Goal: Task Accomplishment & Management: Use online tool/utility

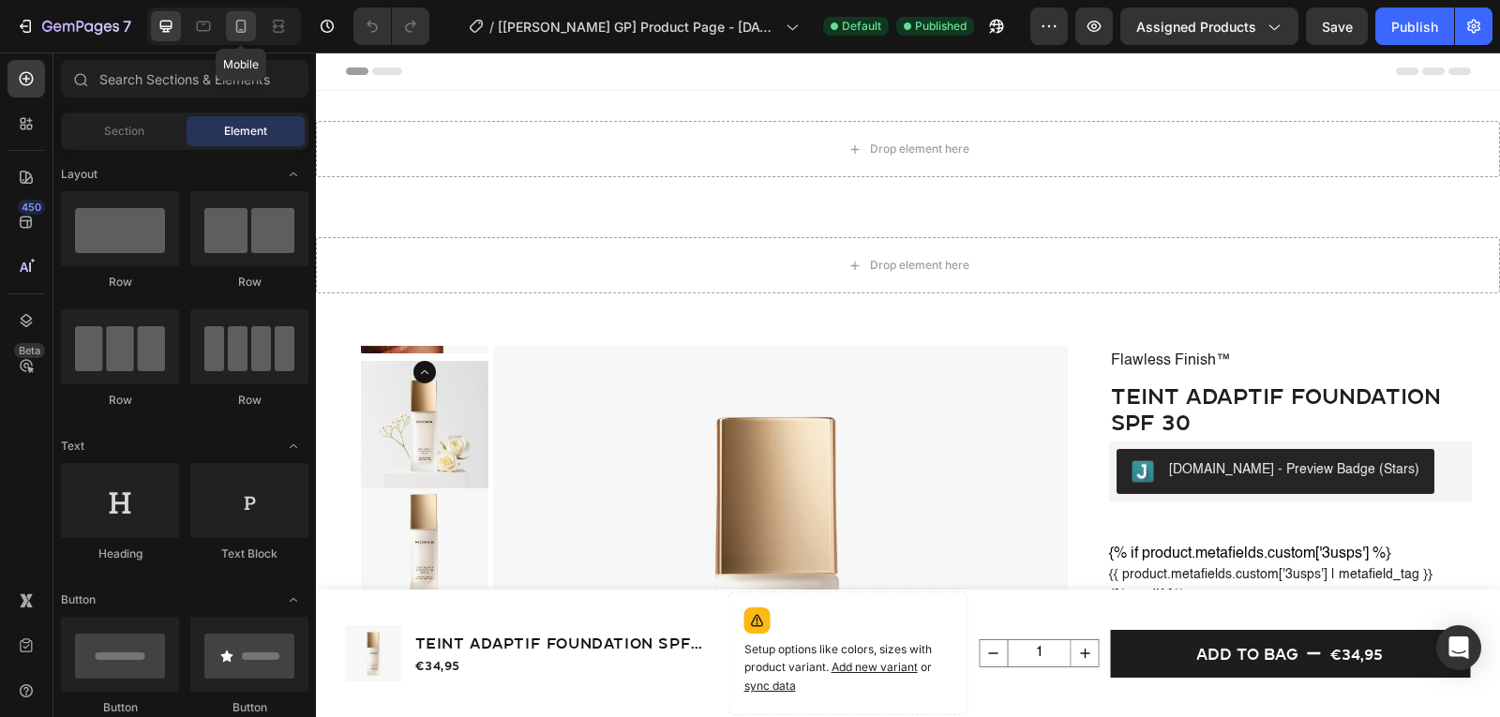
click at [244, 21] on icon at bounding box center [241, 26] width 10 height 13
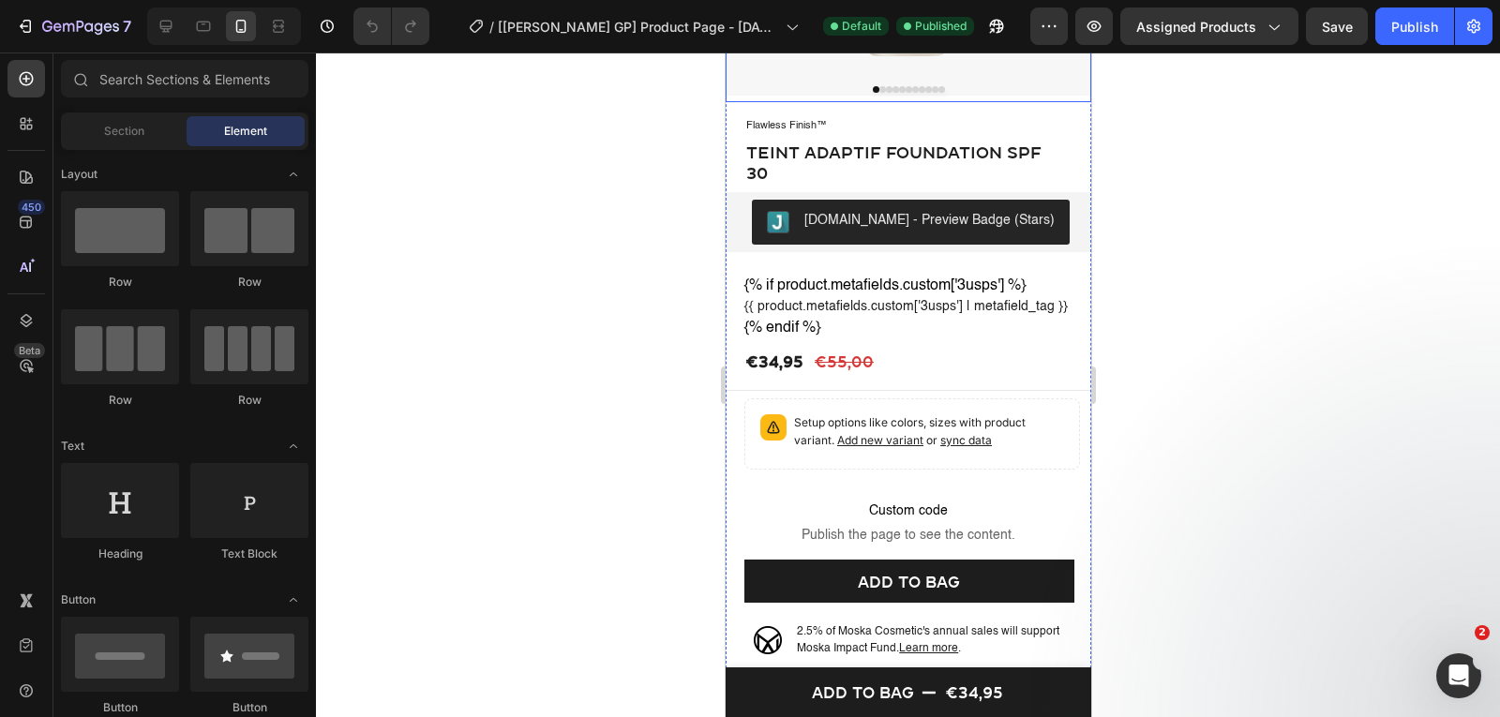
scroll to position [619, 0]
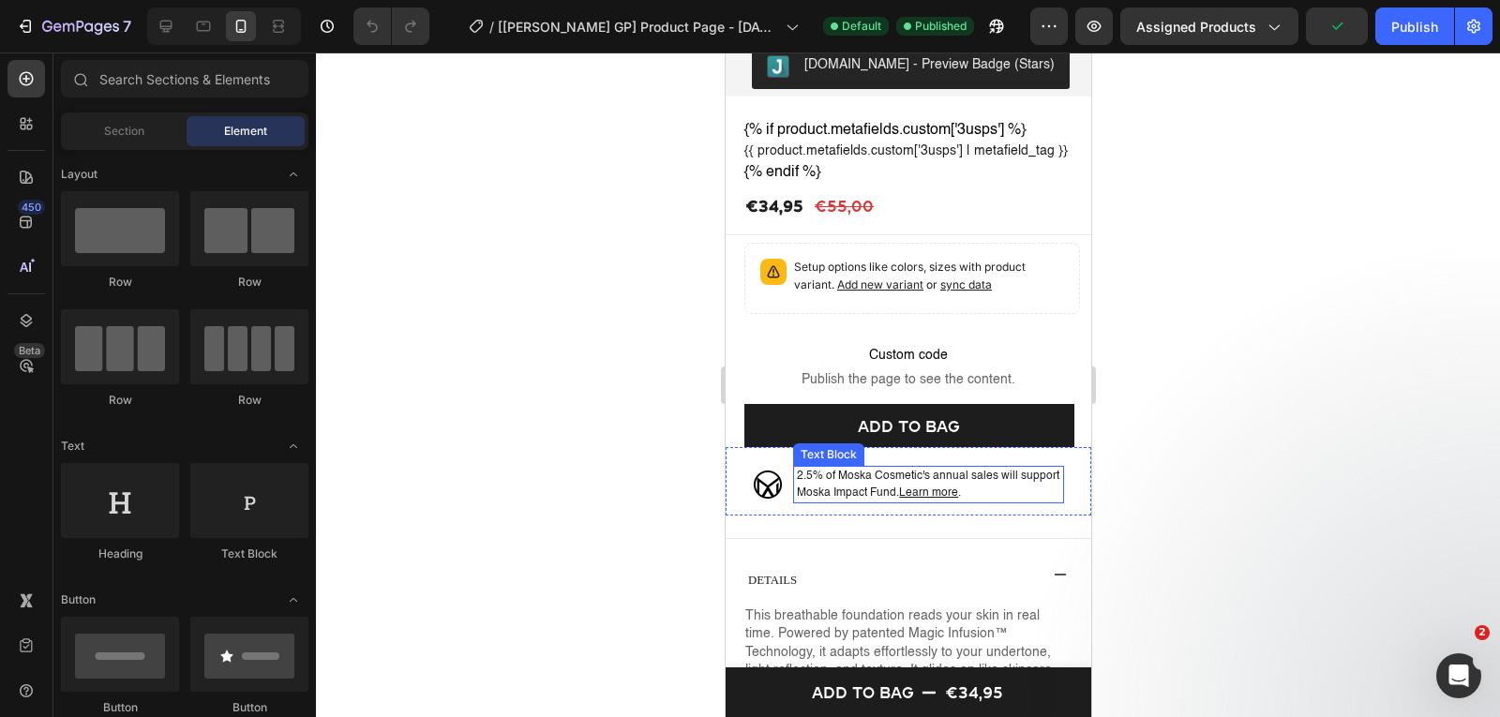
click at [873, 495] on p "2.5% of Moska Cosmetic's annual sales will support Moska Impact Fund. Learn mor…" at bounding box center [927, 485] width 263 height 34
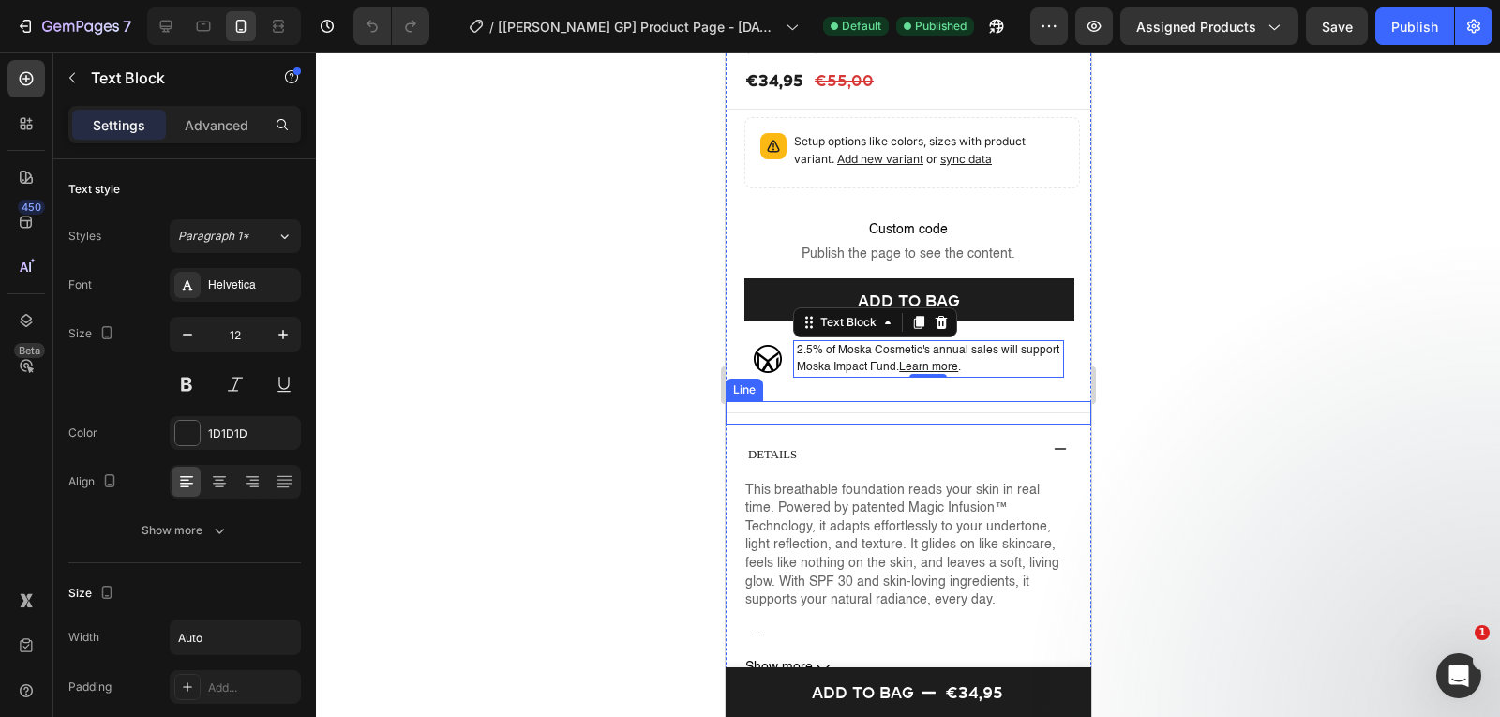
scroll to position [747, 0]
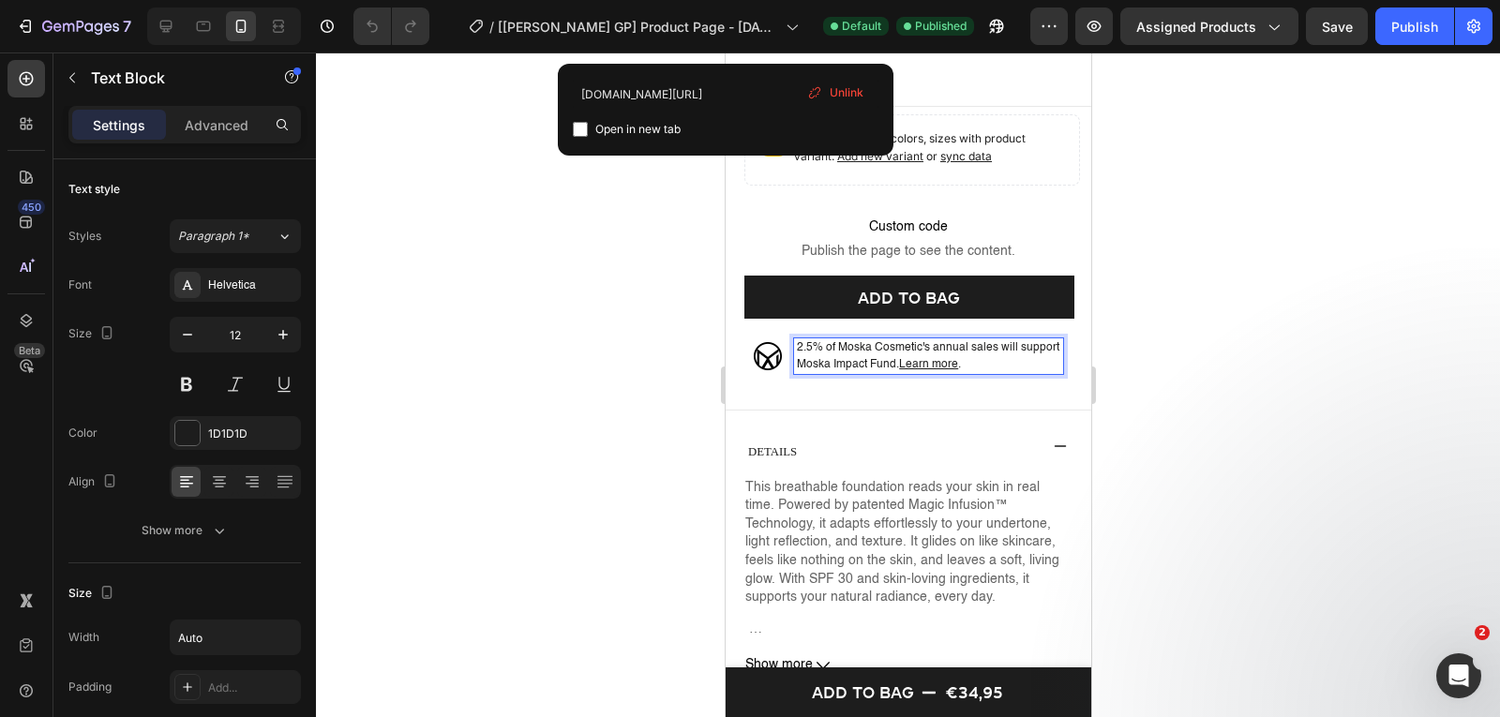
click at [943, 368] on u "Learn more" at bounding box center [927, 364] width 59 height 11
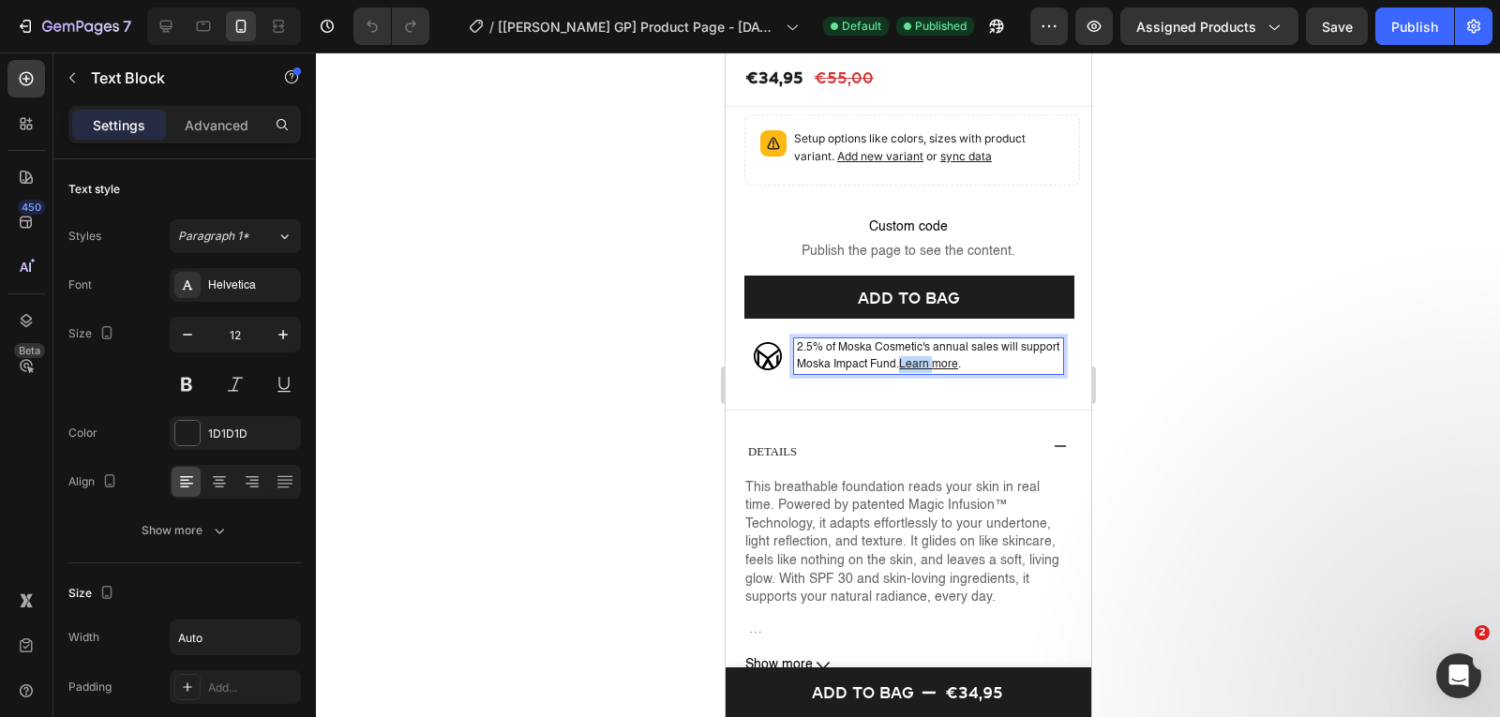
click at [943, 368] on u "Learn more" at bounding box center [927, 364] width 59 height 11
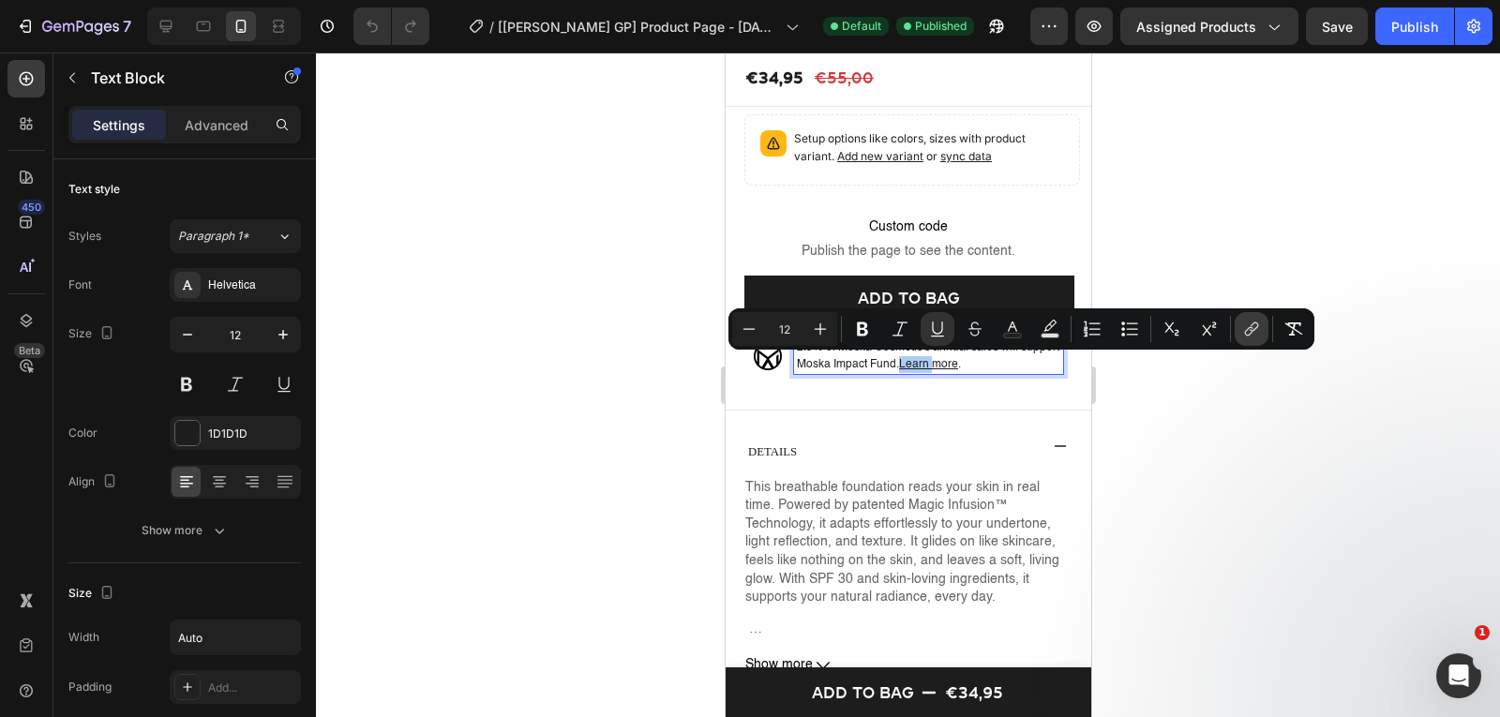
click at [1256, 339] on button "link" at bounding box center [1252, 329] width 34 height 34
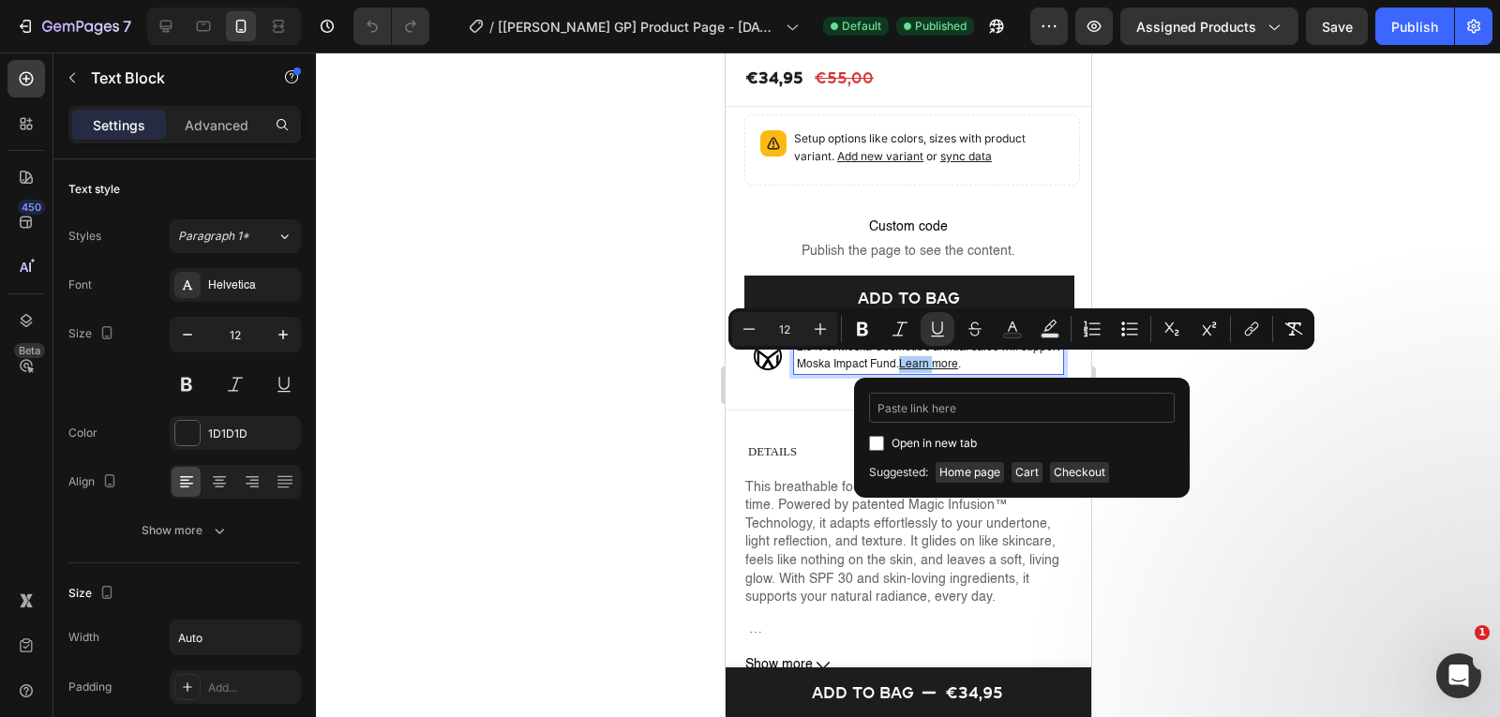
click at [1003, 416] on input "Editor contextual toolbar" at bounding box center [1022, 408] width 306 height 30
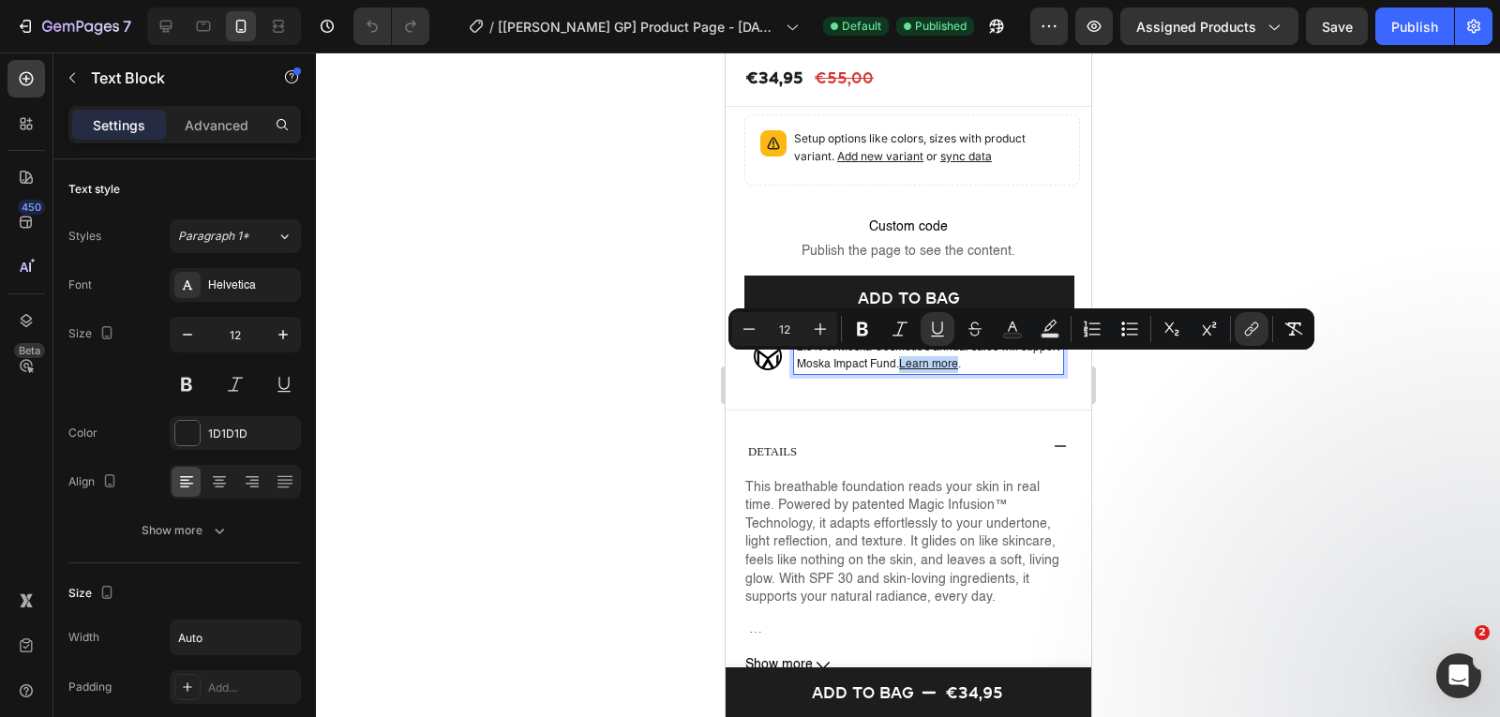
drag, startPoint x: 896, startPoint y: 369, endPoint x: 952, endPoint y: 367, distance: 55.4
click at [952, 367] on u "Learn more" at bounding box center [927, 364] width 59 height 11
click at [1260, 335] on icon "Editor contextual toolbar" at bounding box center [1251, 329] width 19 height 19
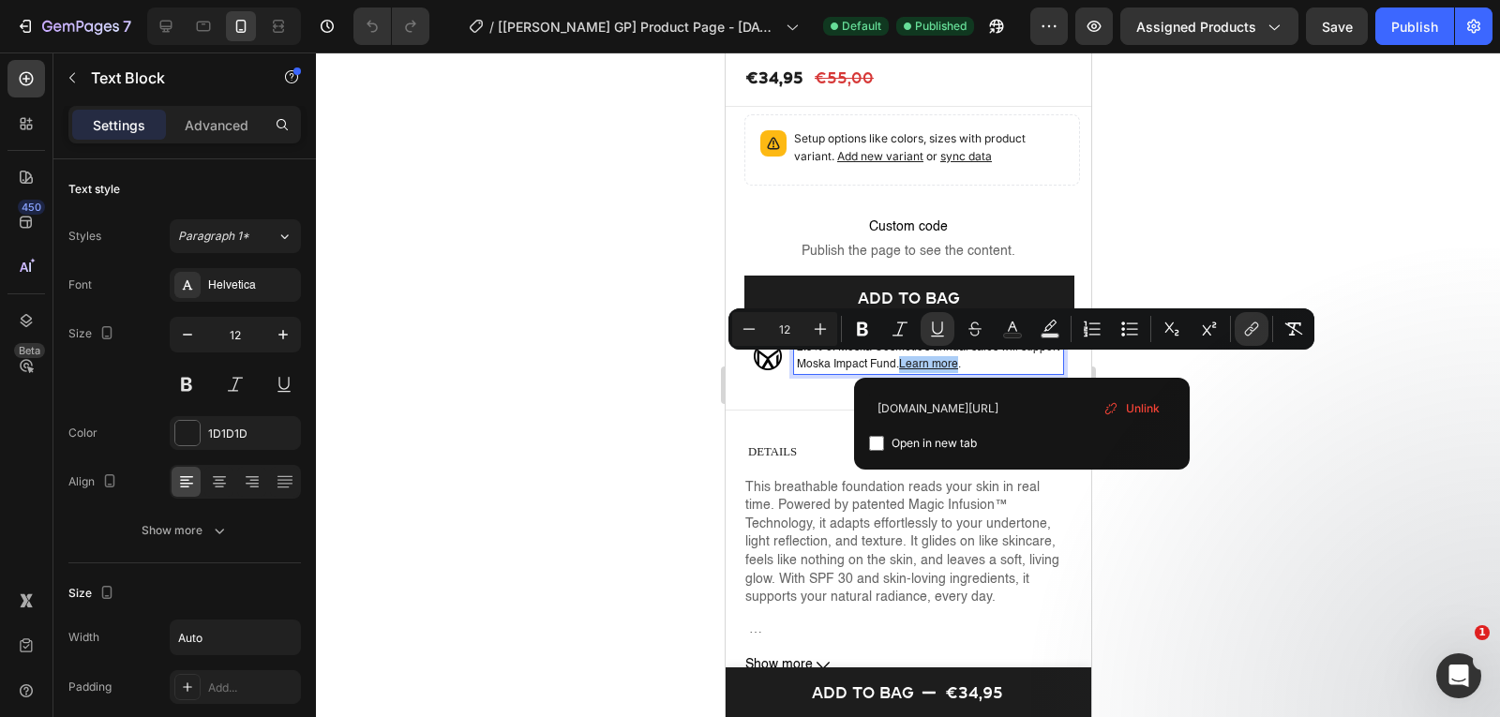
scroll to position [0, 52]
click at [1206, 113] on div at bounding box center [908, 385] width 1184 height 665
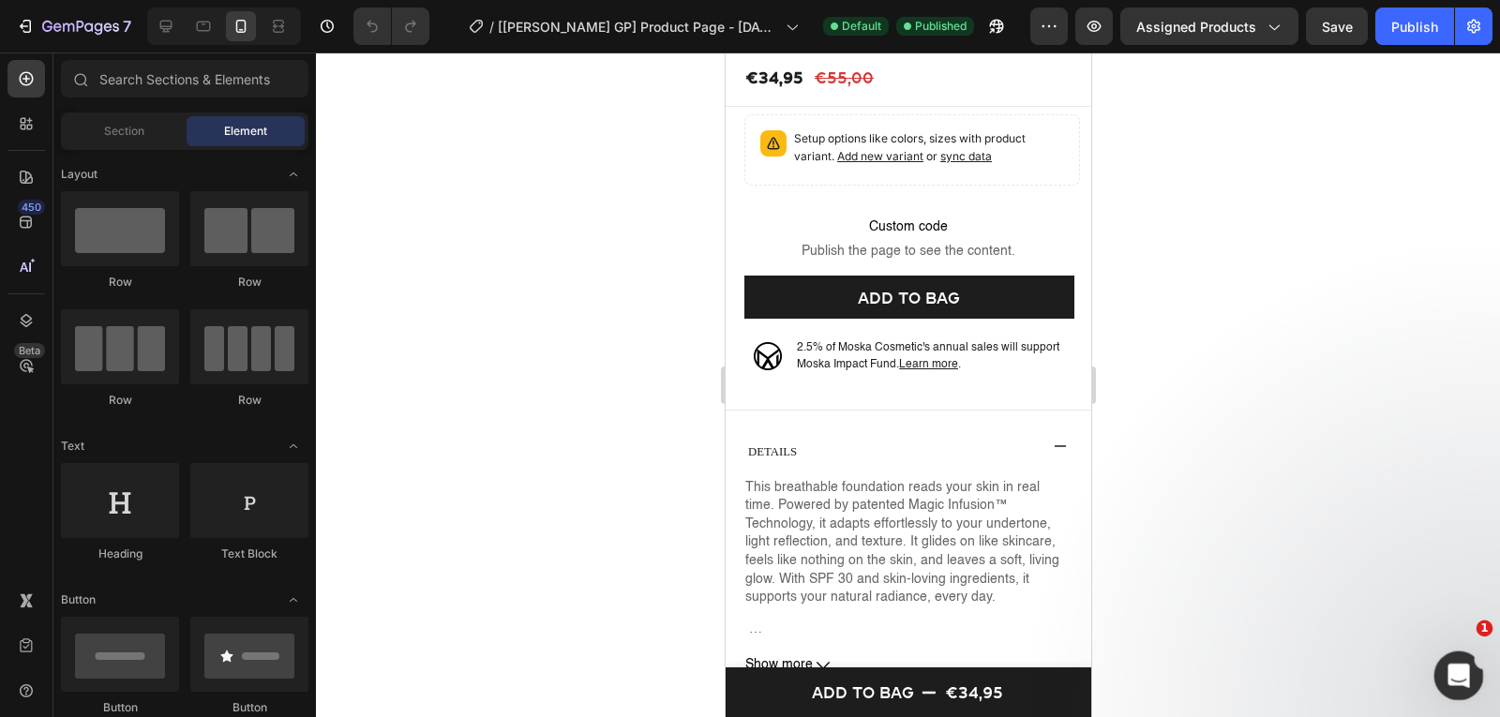
click at [1465, 680] on icon "Open Intercom Messenger" at bounding box center [1456, 673] width 31 height 31
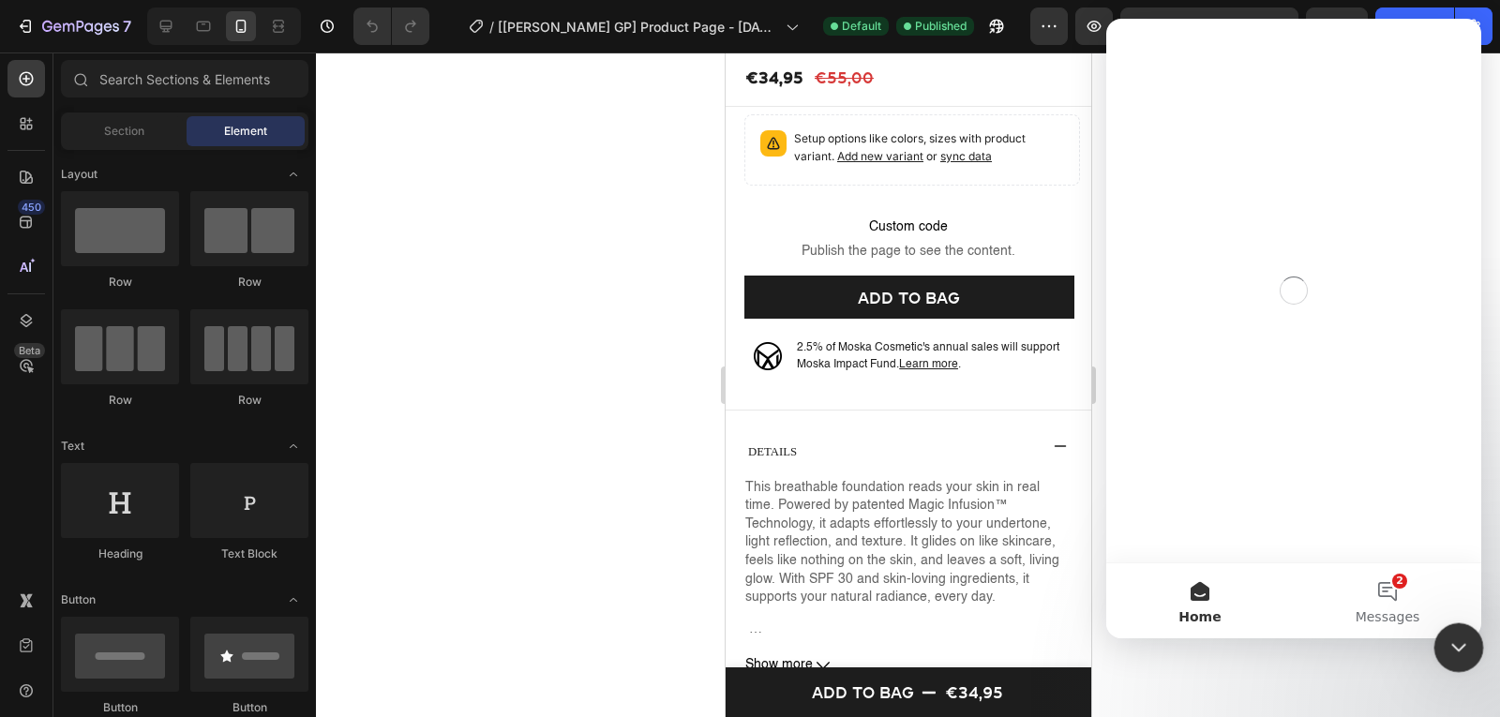
scroll to position [0, 0]
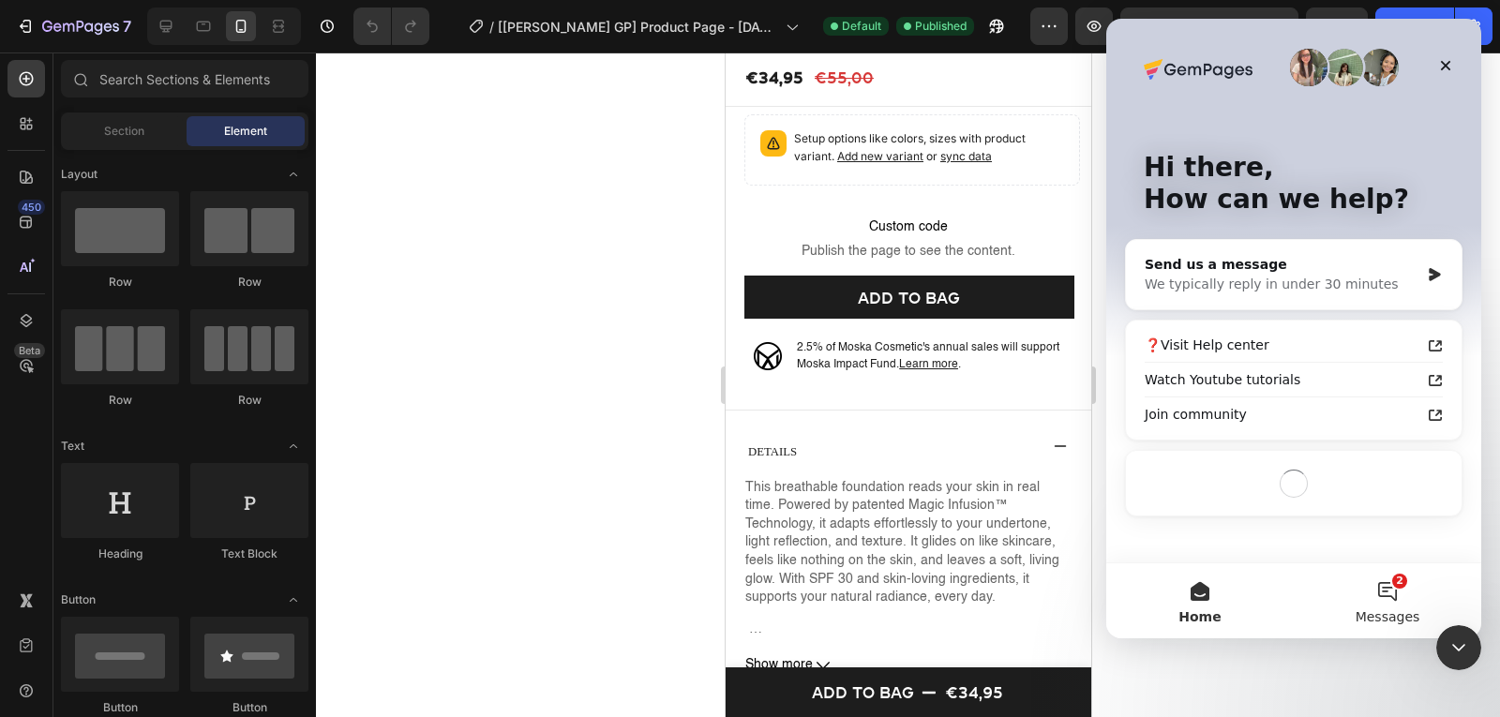
click at [1392, 598] on button "2 Messages" at bounding box center [1388, 601] width 188 height 75
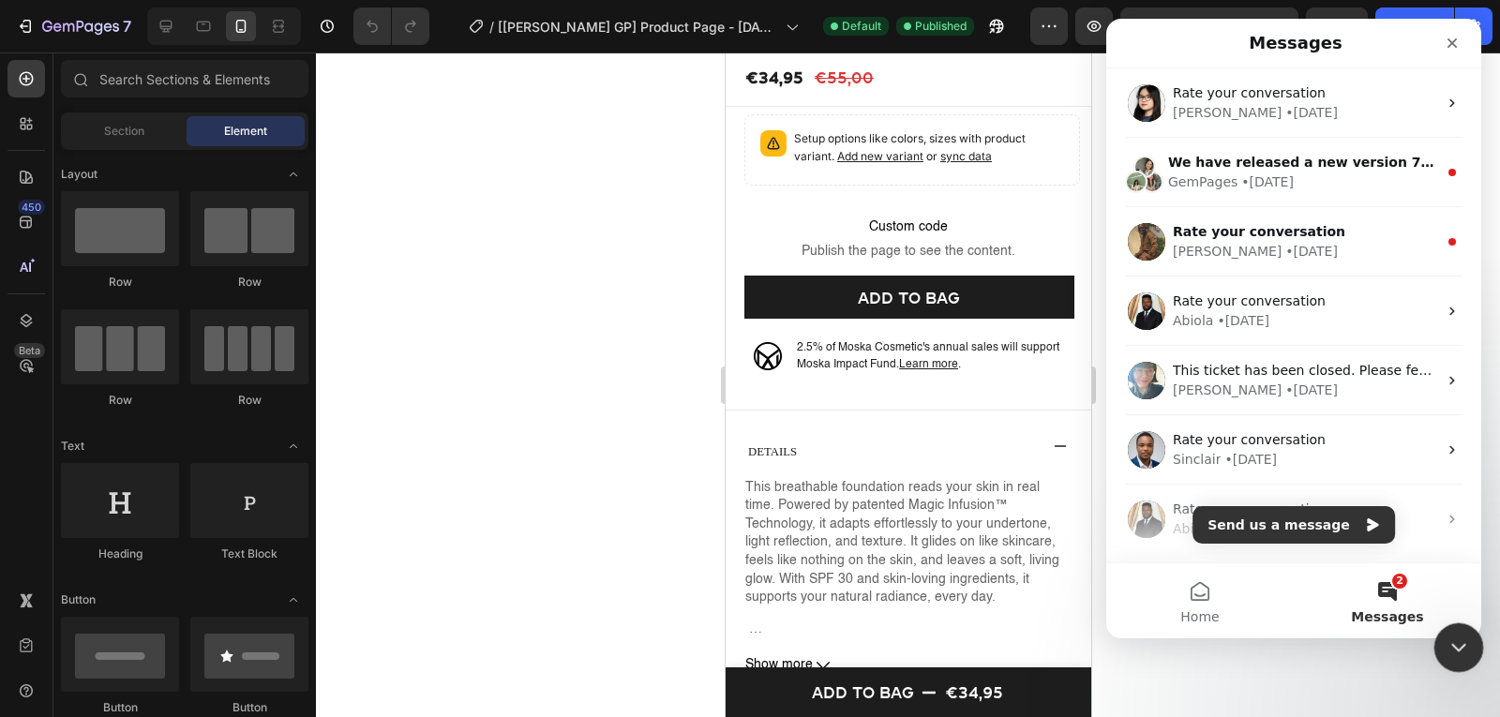
click html
click at [1448, 630] on div "Close Intercom Messenger" at bounding box center [1456, 645] width 45 height 45
